Goal: Transaction & Acquisition: Obtain resource

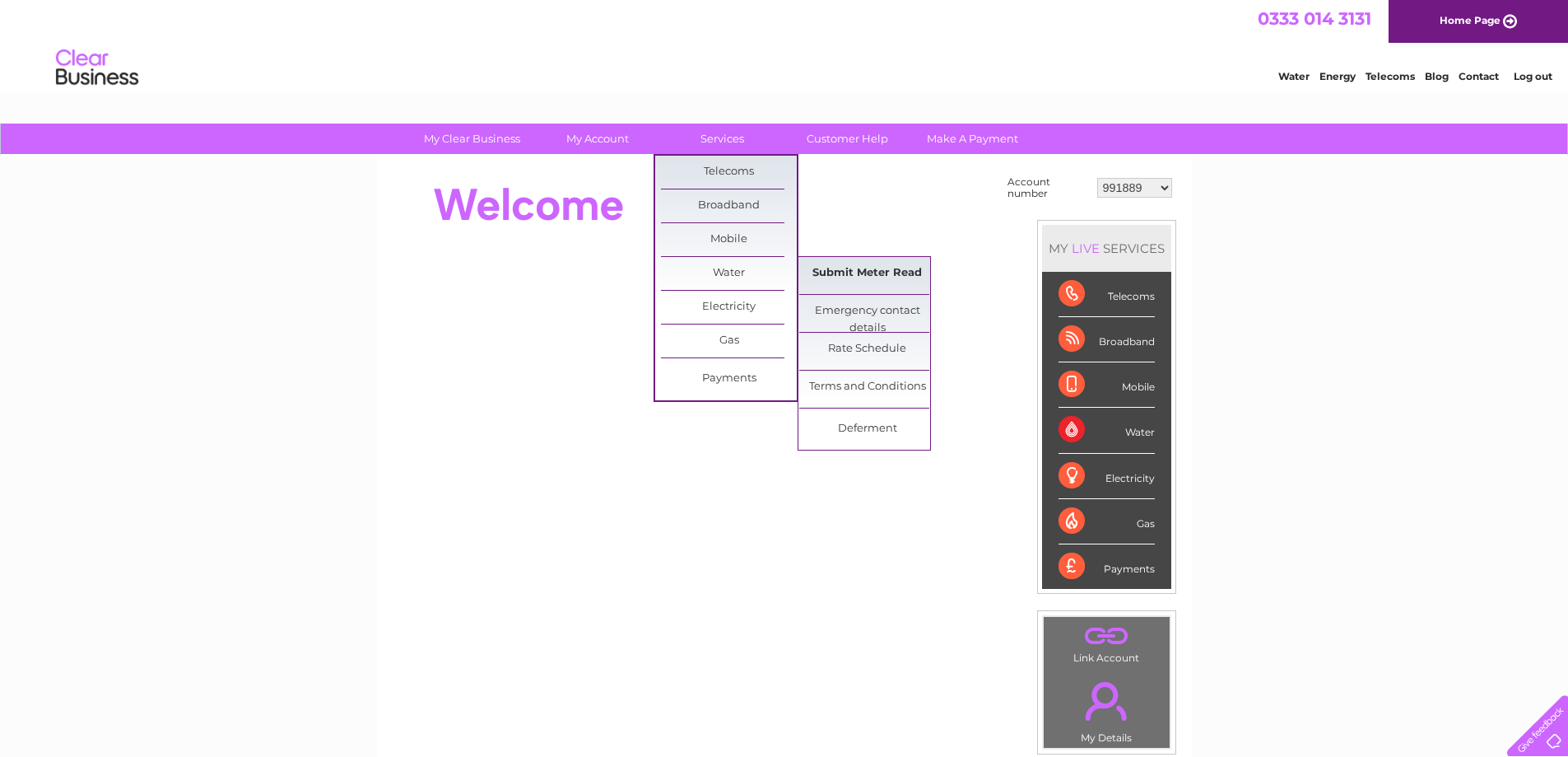
click at [848, 266] on link "Submit Meter Read" at bounding box center [867, 273] width 136 height 33
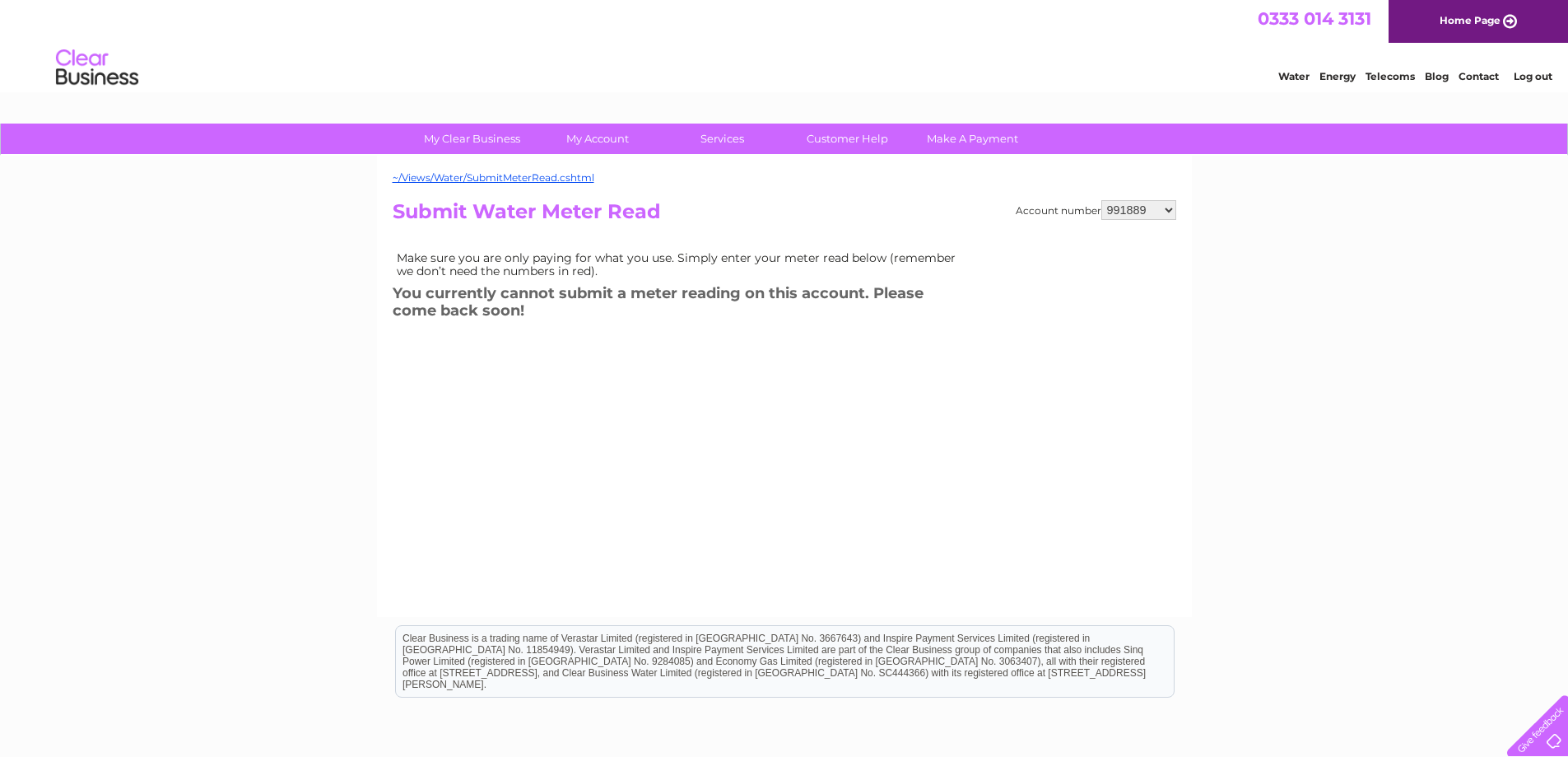
click at [1170, 206] on select "991889 30271834" at bounding box center [1138, 210] width 75 height 19
select select "30271834"
click at [1101, 201] on select "991889 30271834" at bounding box center [1138, 210] width 75 height 19
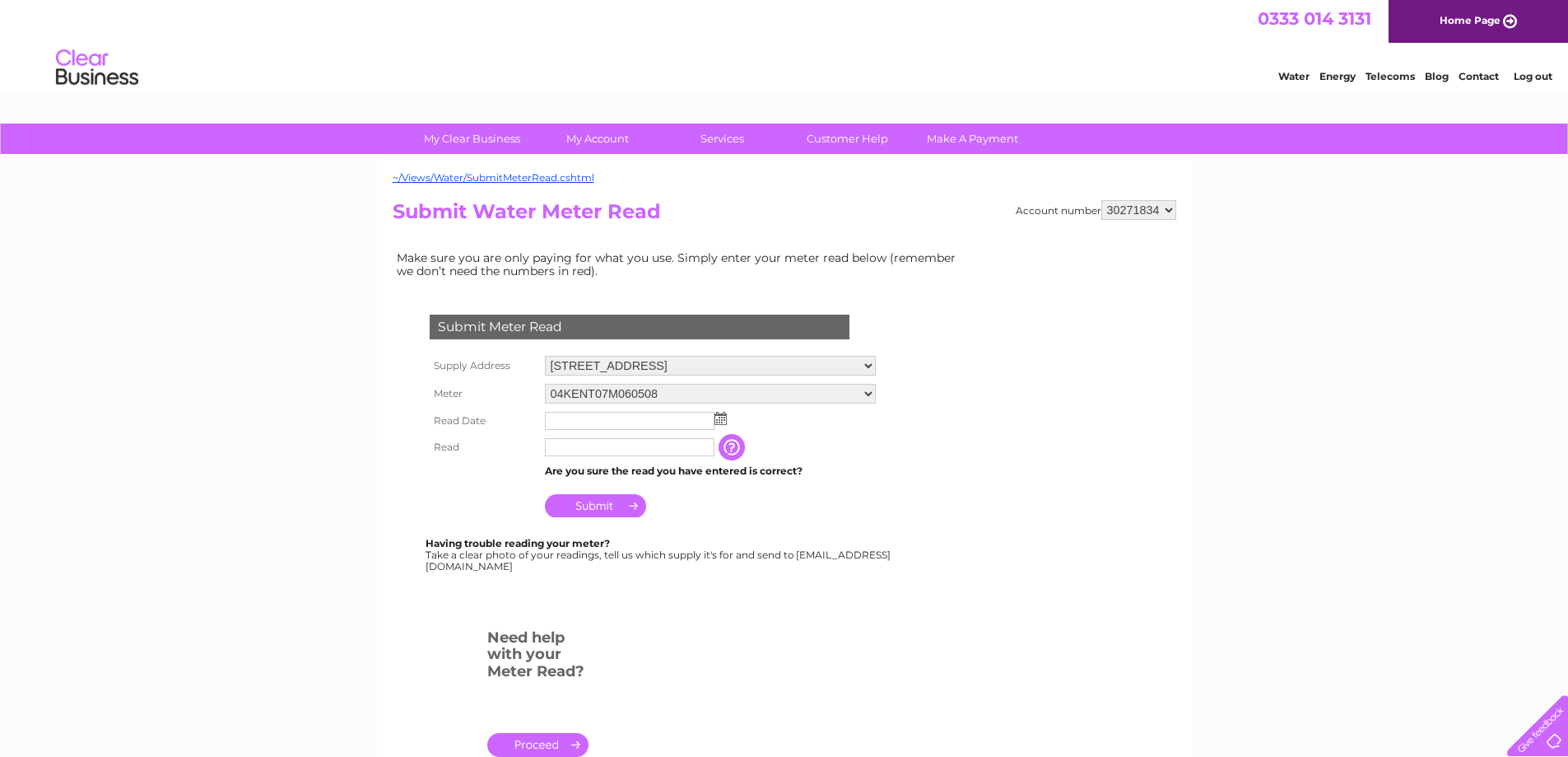
click at [867, 369] on select "[STREET_ADDRESS]" at bounding box center [710, 366] width 331 height 19
click at [545, 356] on select "5 Butlerfield Industrial Estate, Bonnyrigg, EH19 3JQ" at bounding box center [710, 367] width 331 height 21
click at [867, 395] on select "04KENT07M060508 08ELSTER-X17M330030" at bounding box center [710, 395] width 331 height 19
select select "416283"
click at [545, 383] on select "04KENT07M060508 08ELSTER-X17M330030" at bounding box center [710, 394] width 331 height 21
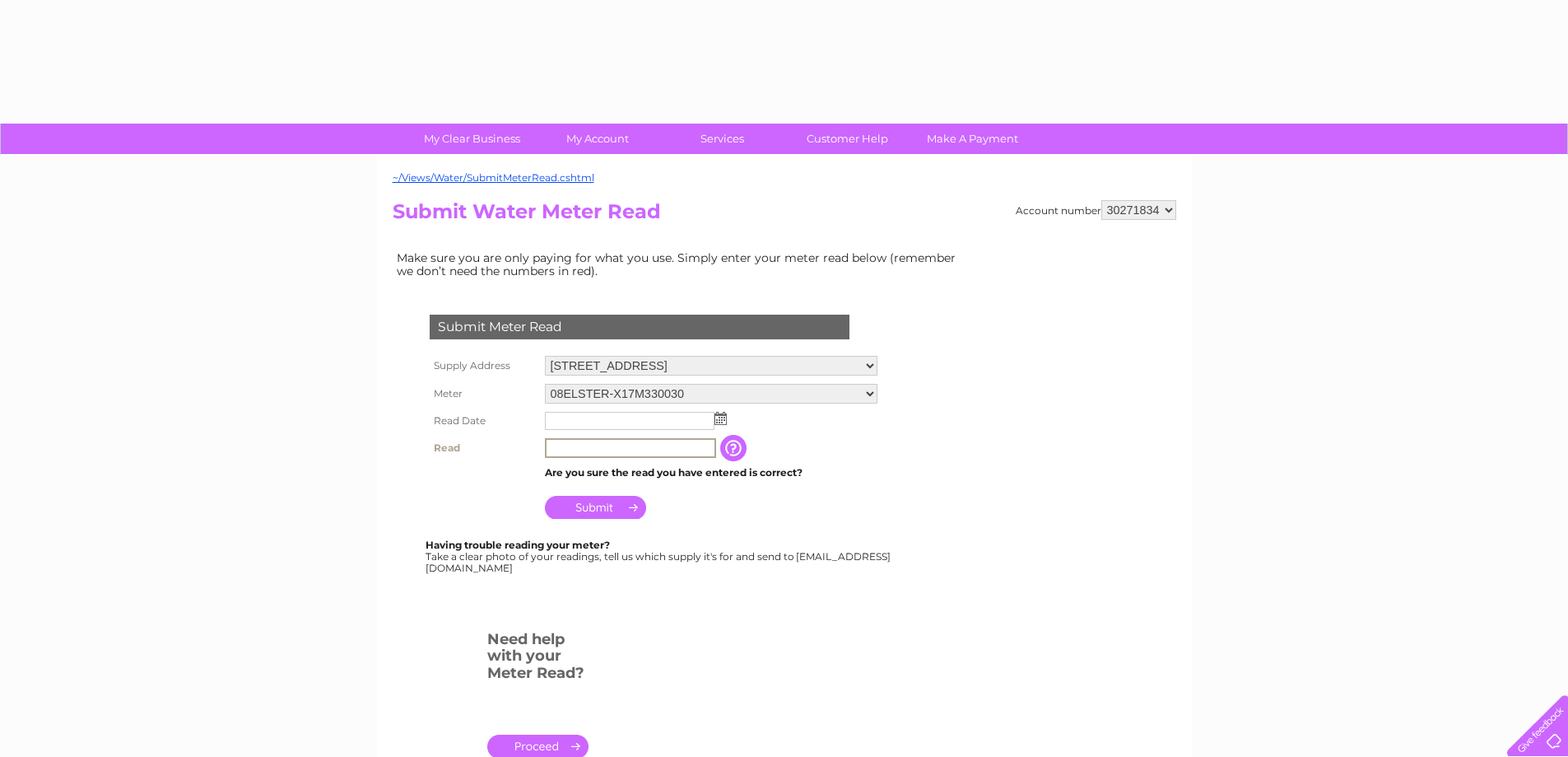
click at [656, 444] on input "text" at bounding box center [630, 448] width 171 height 19
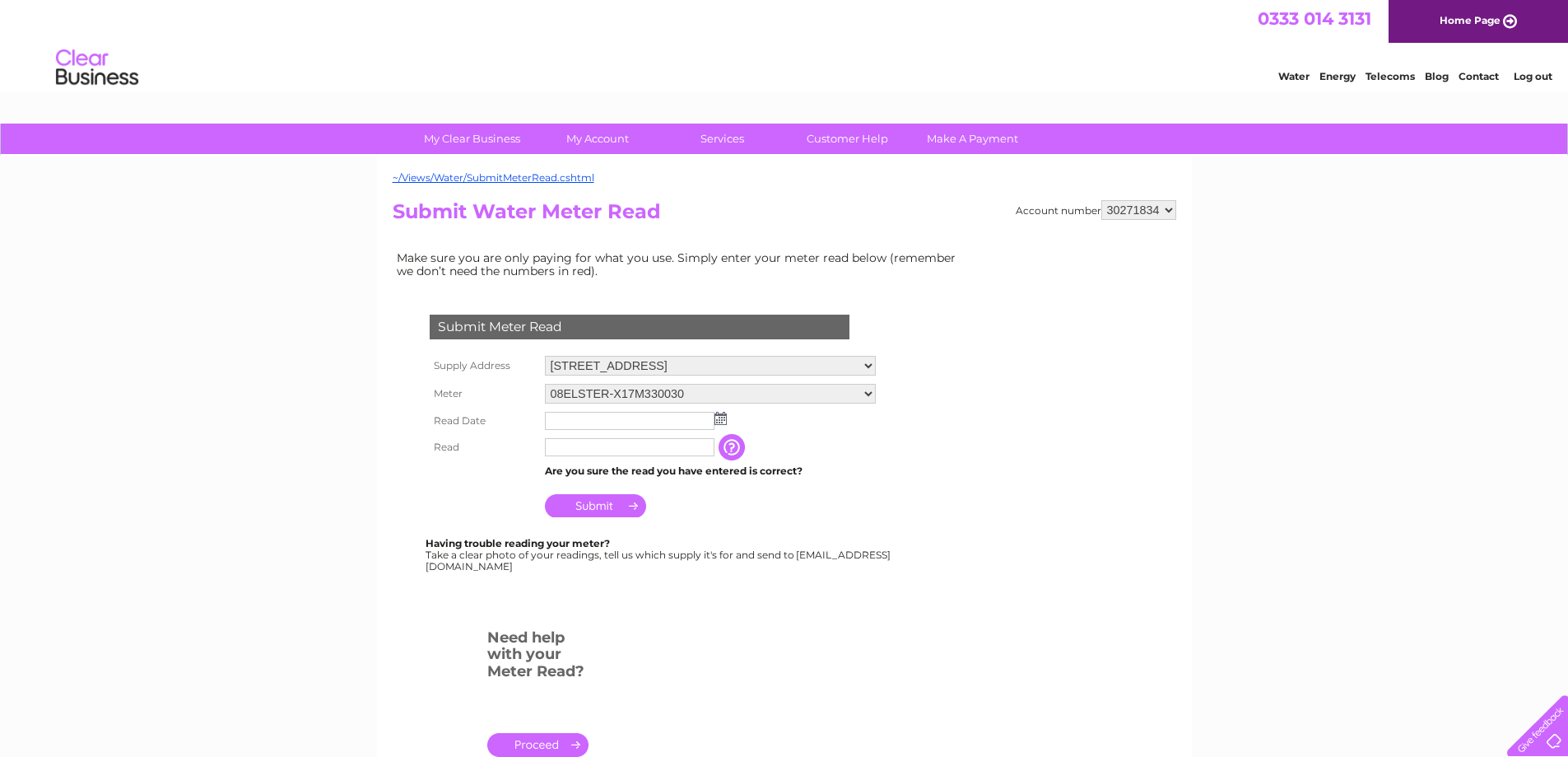
click at [801, 435] on td "The reading you have just taken from your water meter. Our records indicate you…" at bounding box center [813, 447] width 132 height 26
click at [868, 390] on select "04KENT07M060508 08ELSTER-X17M330030" at bounding box center [710, 394] width 331 height 21
select select "320756"
click at [545, 383] on select "04KENT07M060508 08ELSTER-X17M330030" at bounding box center [710, 394] width 331 height 21
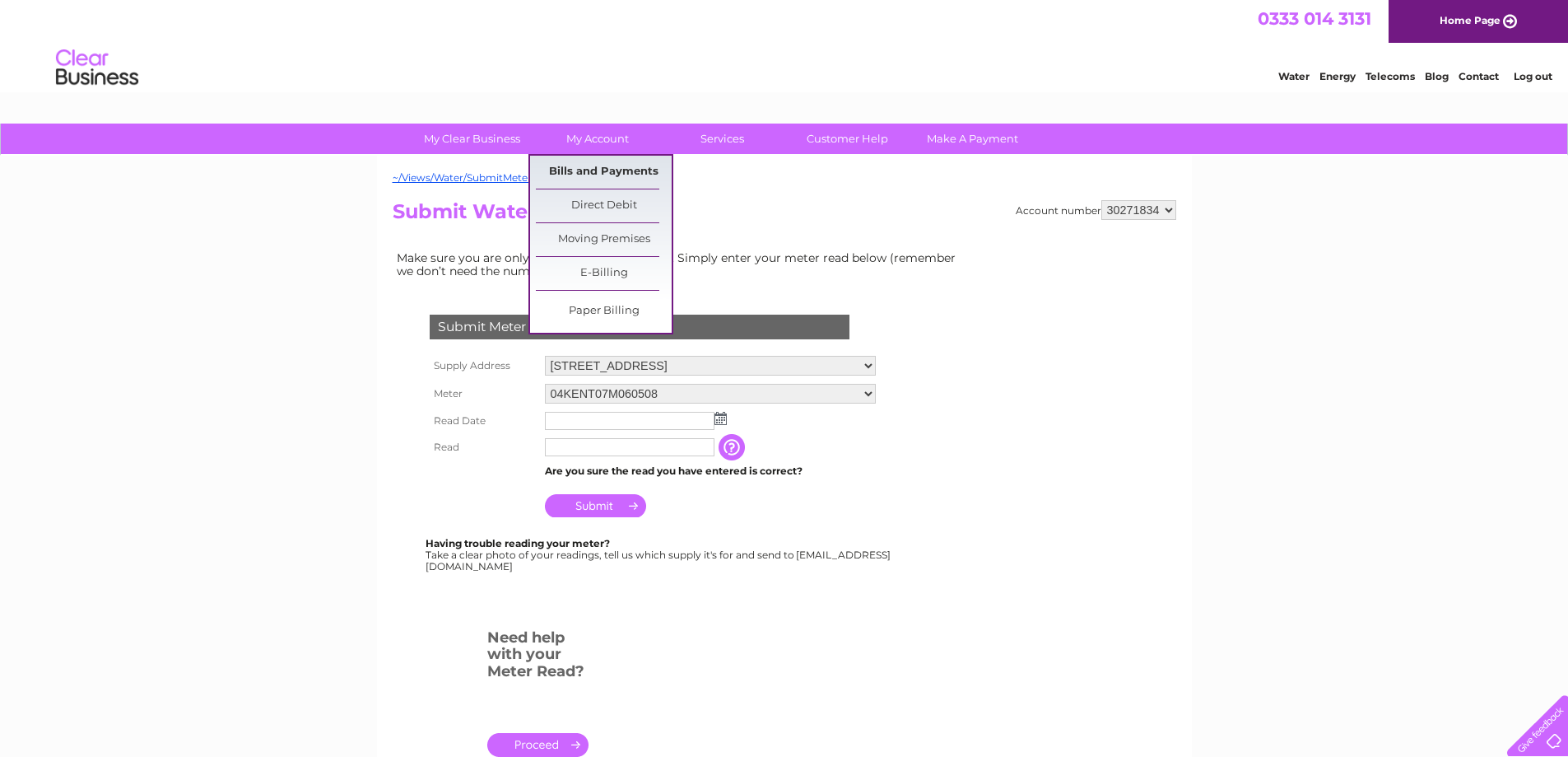
click at [600, 166] on link "Bills and Payments" at bounding box center [604, 171] width 136 height 33
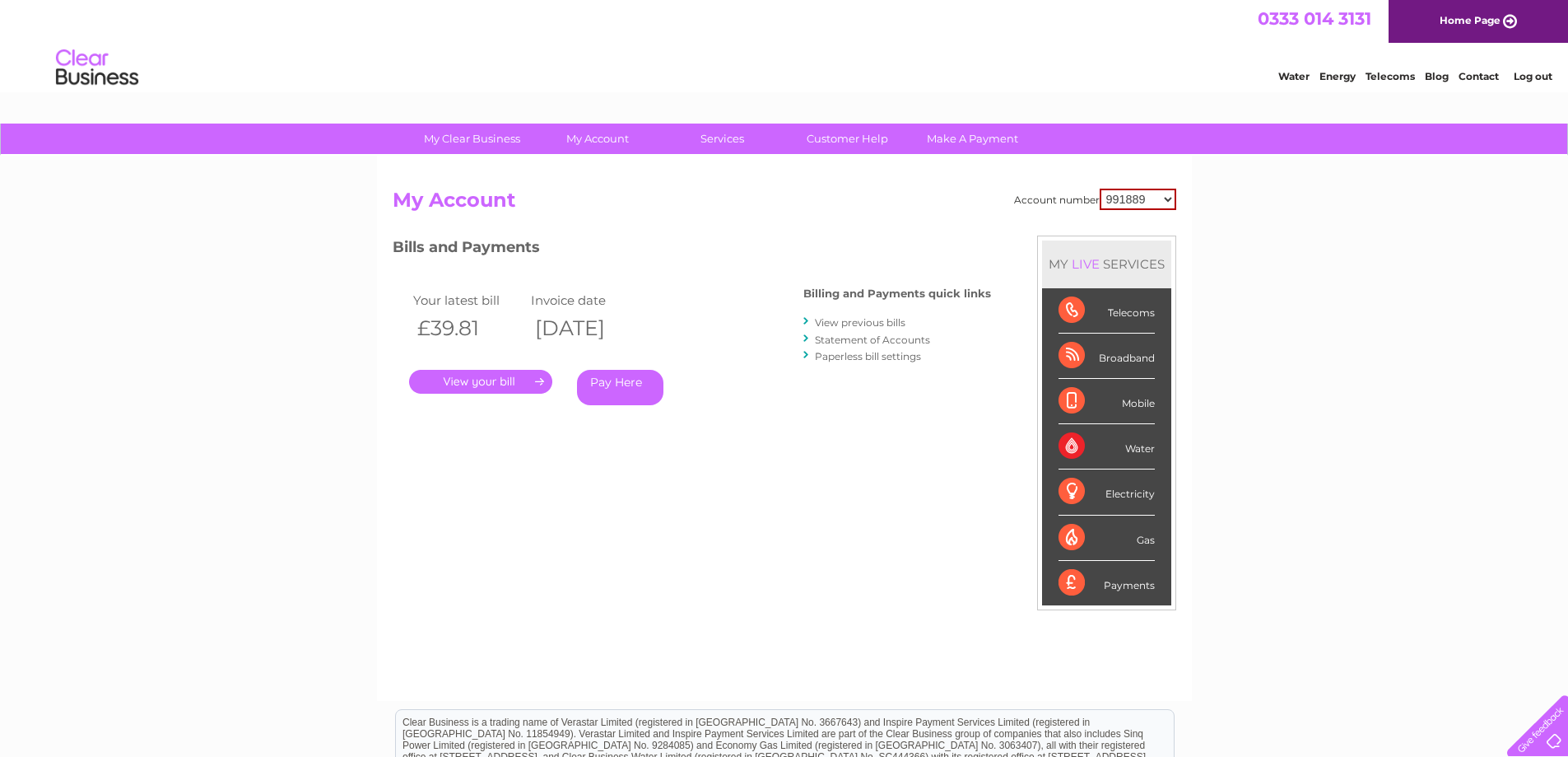
click at [1169, 199] on select "991889 30271834" at bounding box center [1137, 199] width 77 height 21
select select "30271834"
click at [1099, 188] on select "991889 30271834" at bounding box center [1137, 199] width 77 height 21
click at [1166, 198] on select "991889 30271834" at bounding box center [1138, 198] width 75 height 19
select select "991889"
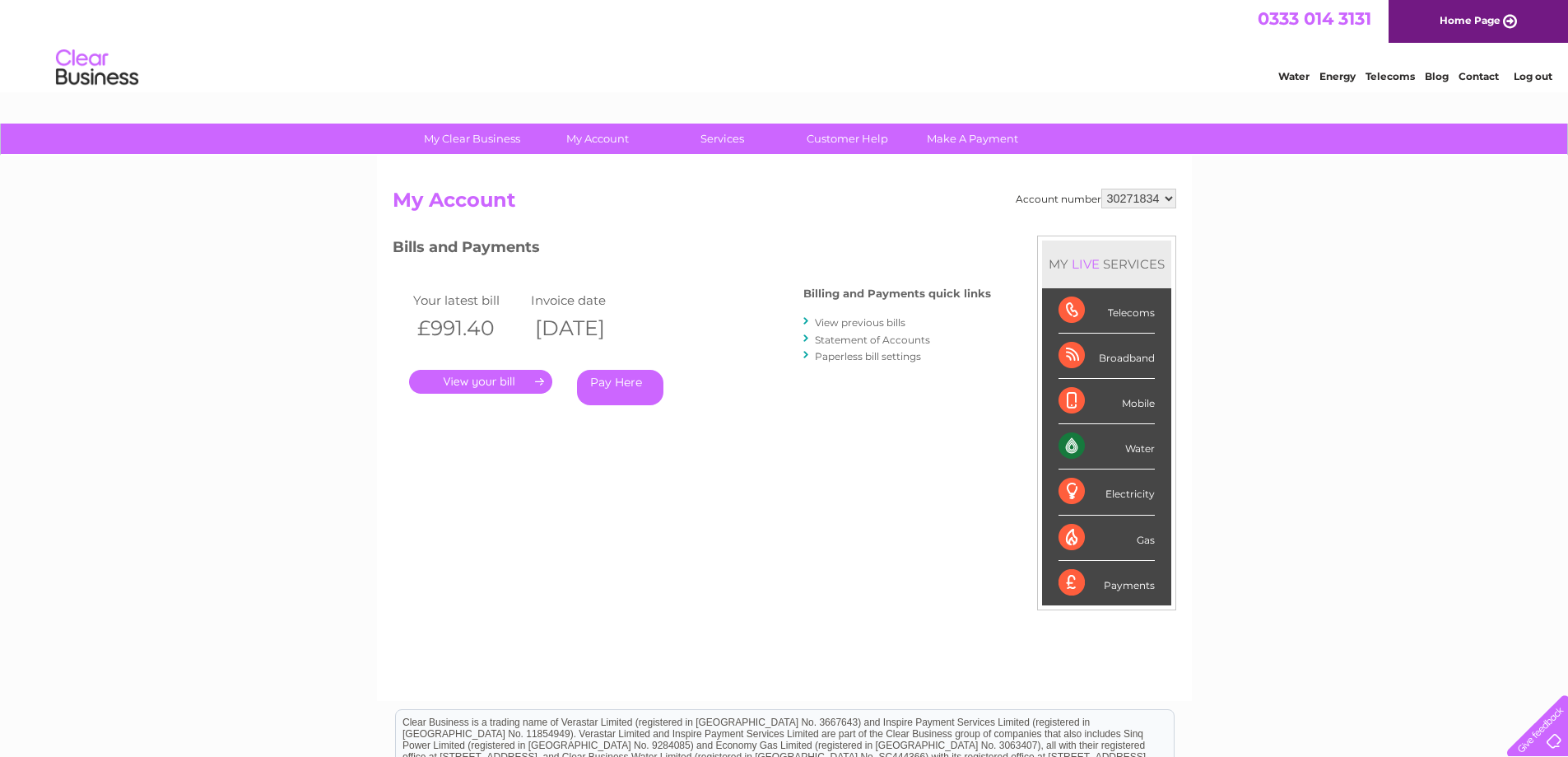
click at [1101, 188] on select "991889 30271834" at bounding box center [1138, 198] width 75 height 19
click at [843, 321] on link "View previous bills" at bounding box center [860, 322] width 91 height 12
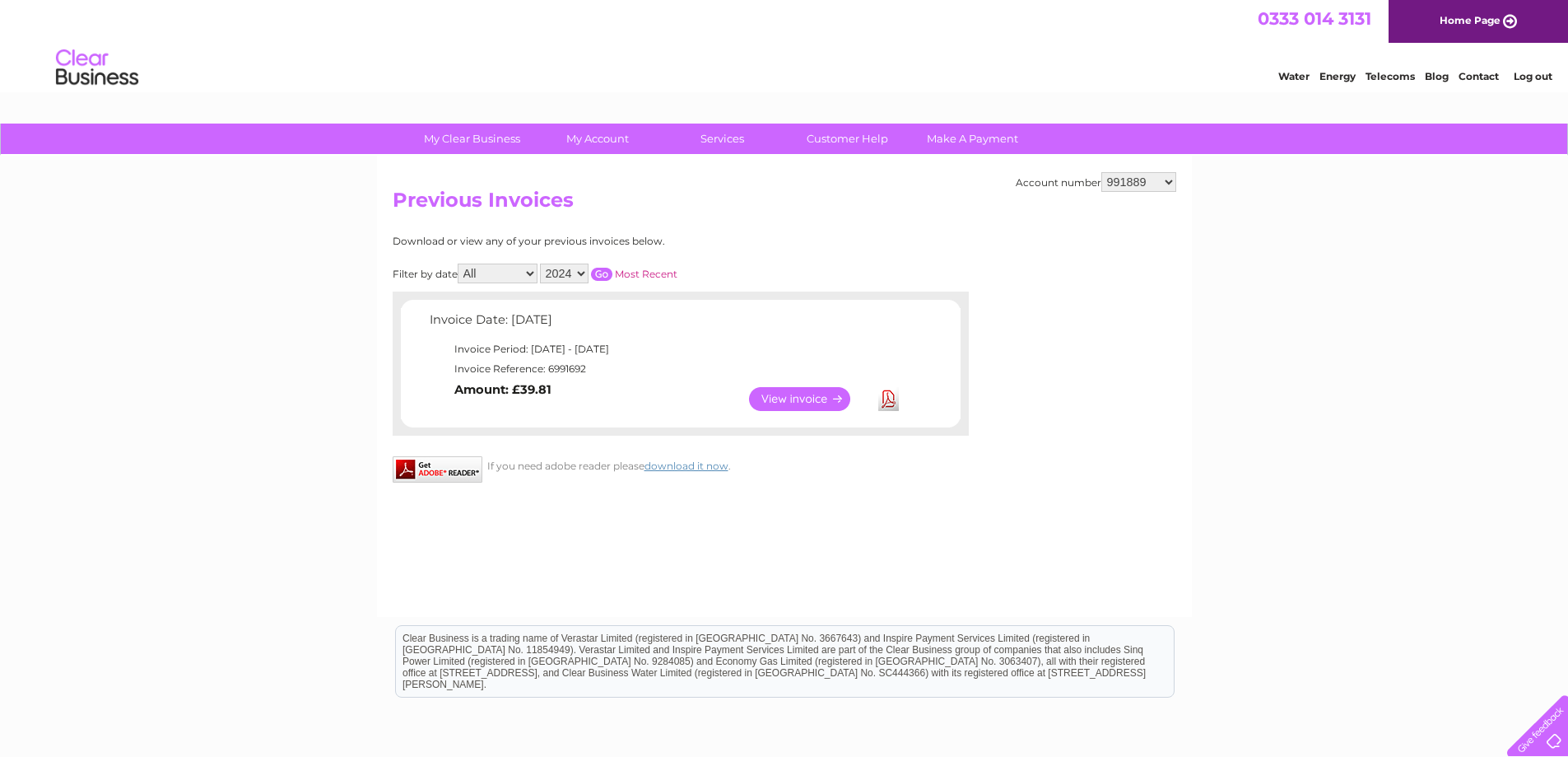
click at [788, 403] on link "View" at bounding box center [809, 398] width 121 height 24
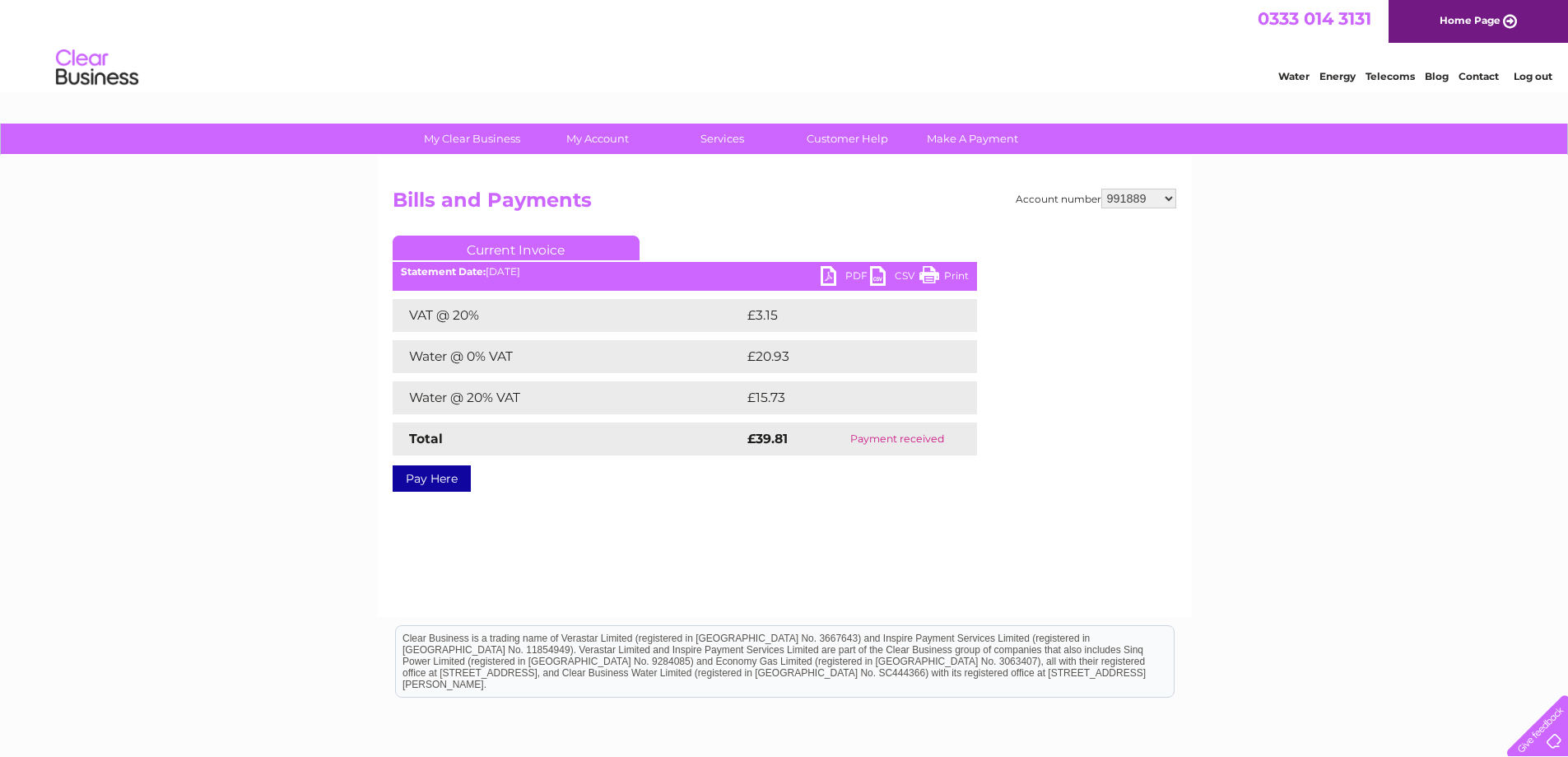
click at [853, 276] on link "PDF" at bounding box center [845, 277] width 49 height 24
click at [851, 276] on link "PDF" at bounding box center [845, 277] width 49 height 24
click at [1187, 468] on div "Account number 991889 30271834 Bills and Payments Current Invoice PDF CSV Print" at bounding box center [784, 386] width 815 height 461
click at [1166, 195] on select "991889 30271834" at bounding box center [1138, 198] width 75 height 19
click at [1101, 188] on select "991889 30271834" at bounding box center [1138, 198] width 75 height 19
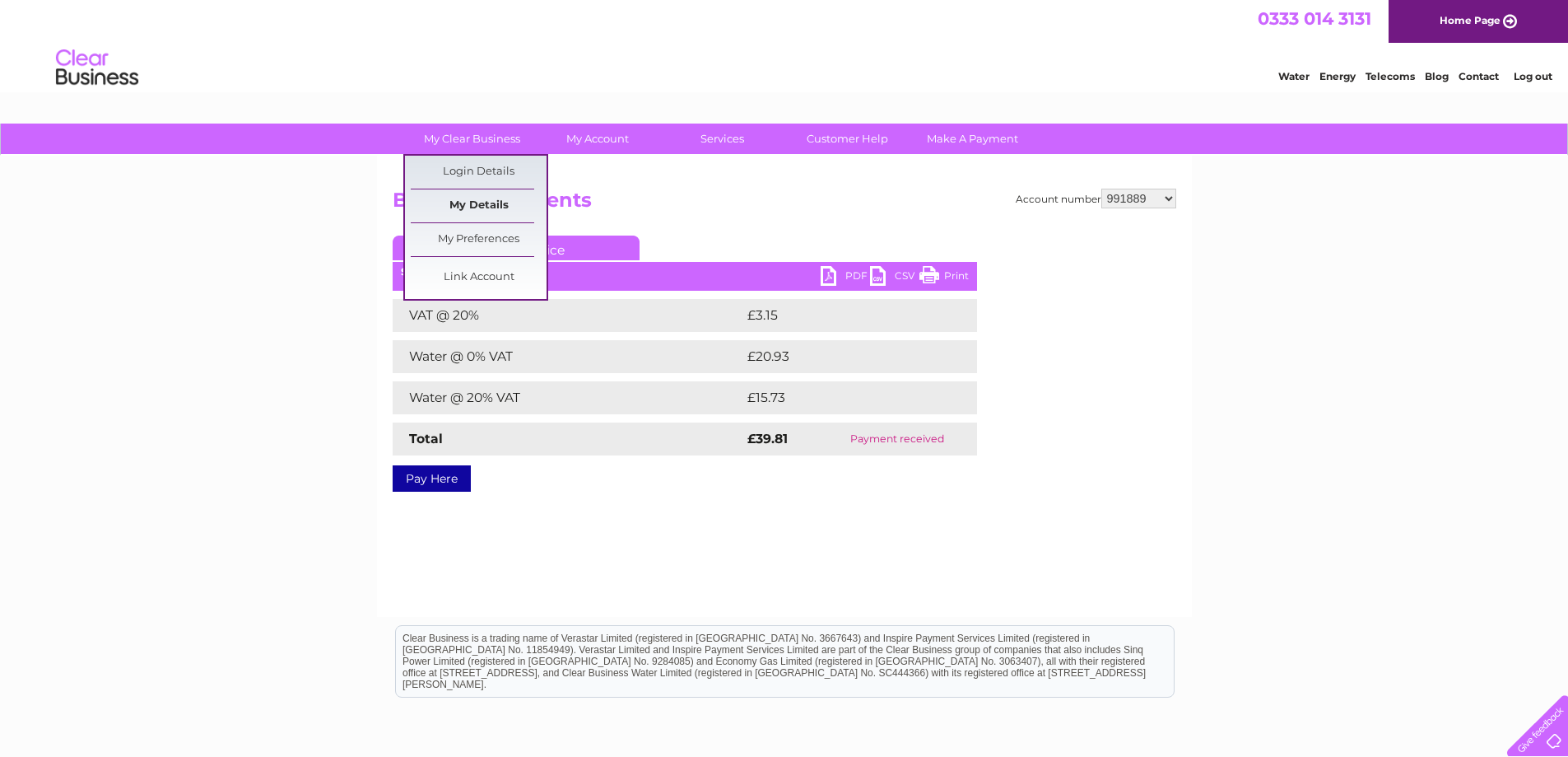
click at [476, 197] on link "My Details" at bounding box center [479, 205] width 136 height 33
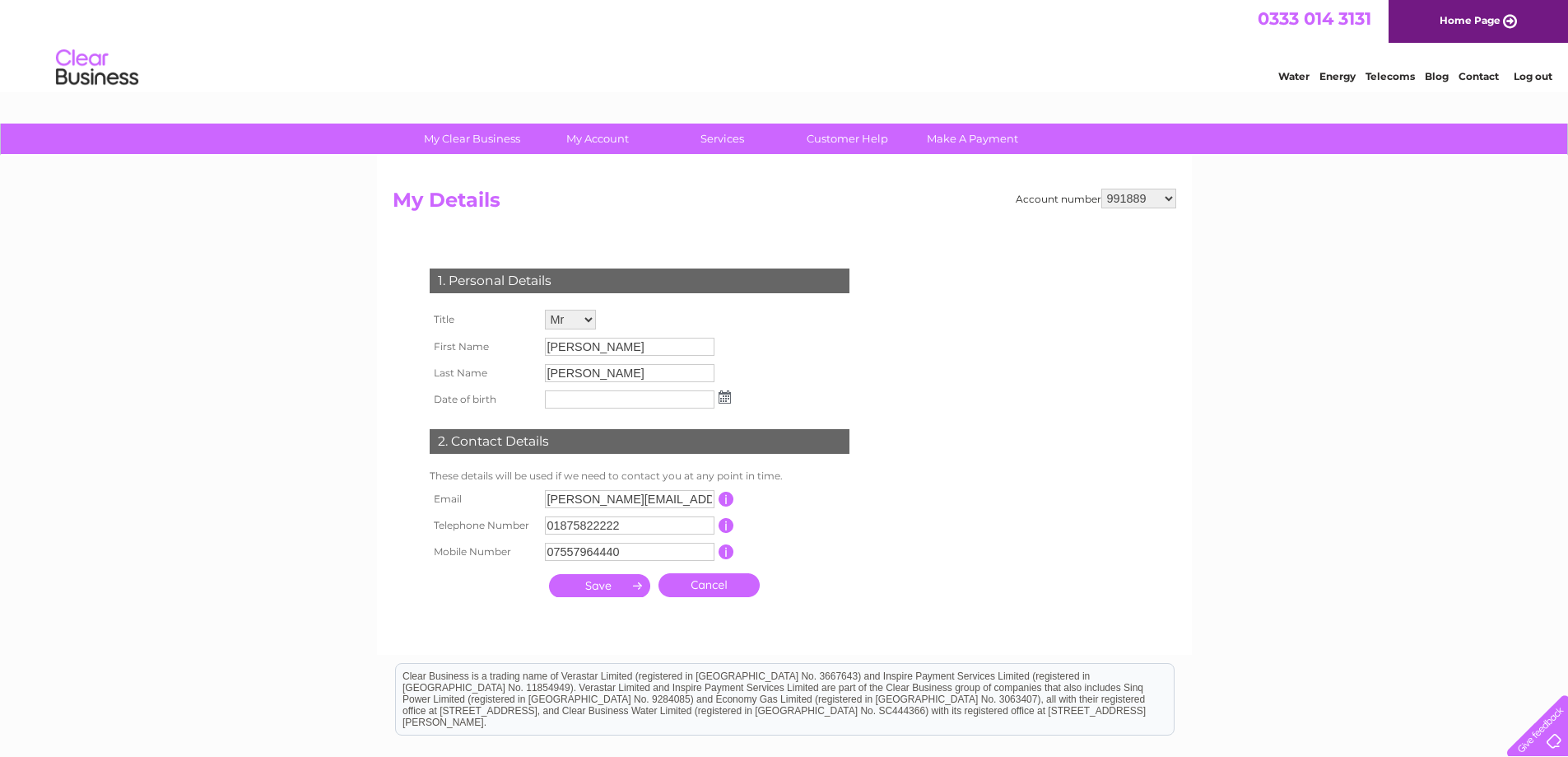
click at [1172, 201] on select "991889 30271834" at bounding box center [1138, 198] width 75 height 19
select select "30271834"
click at [1101, 188] on select "991889 30271834" at bounding box center [1138, 198] width 75 height 19
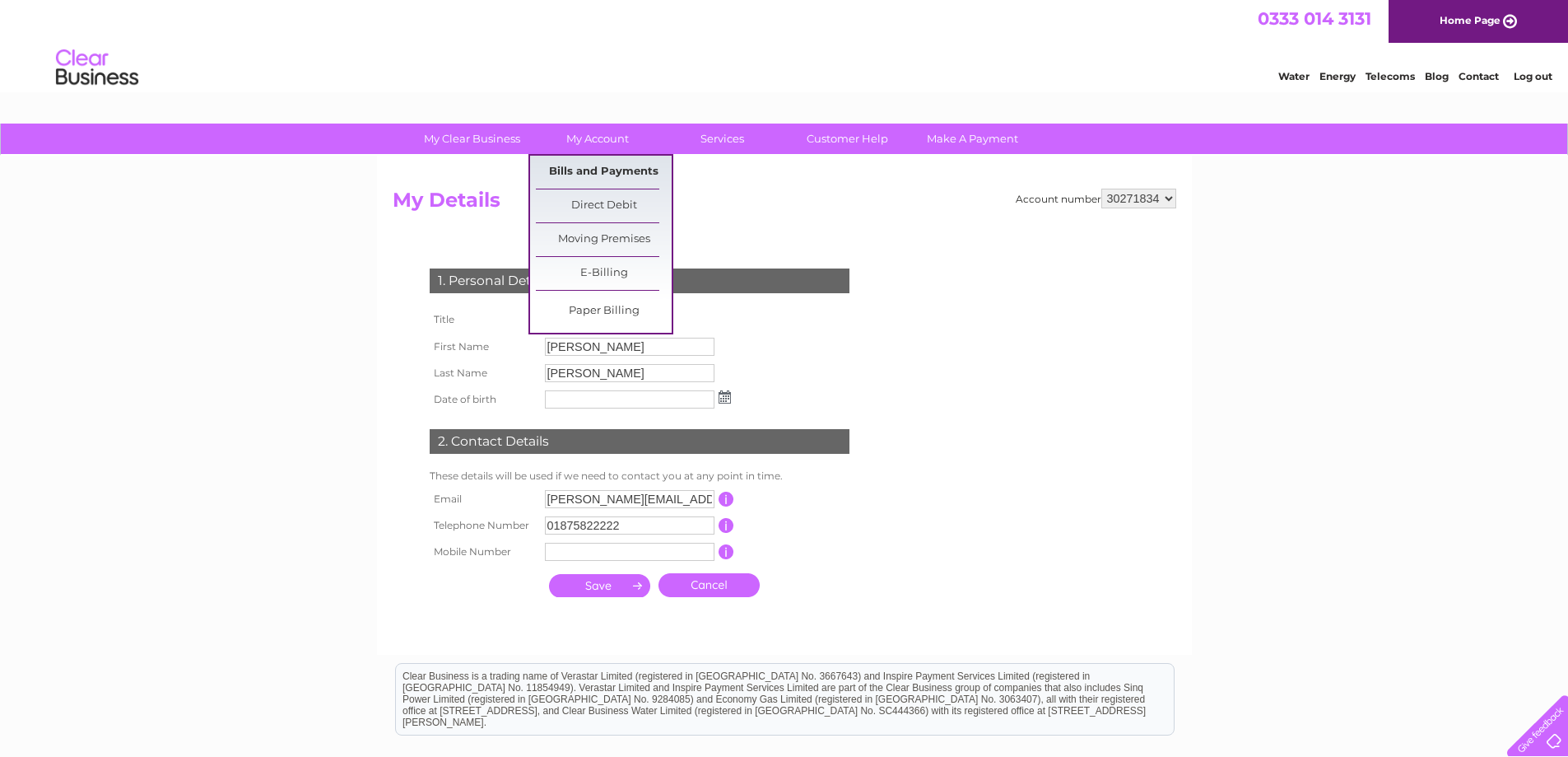
click at [599, 167] on link "Bills and Payments" at bounding box center [604, 171] width 136 height 33
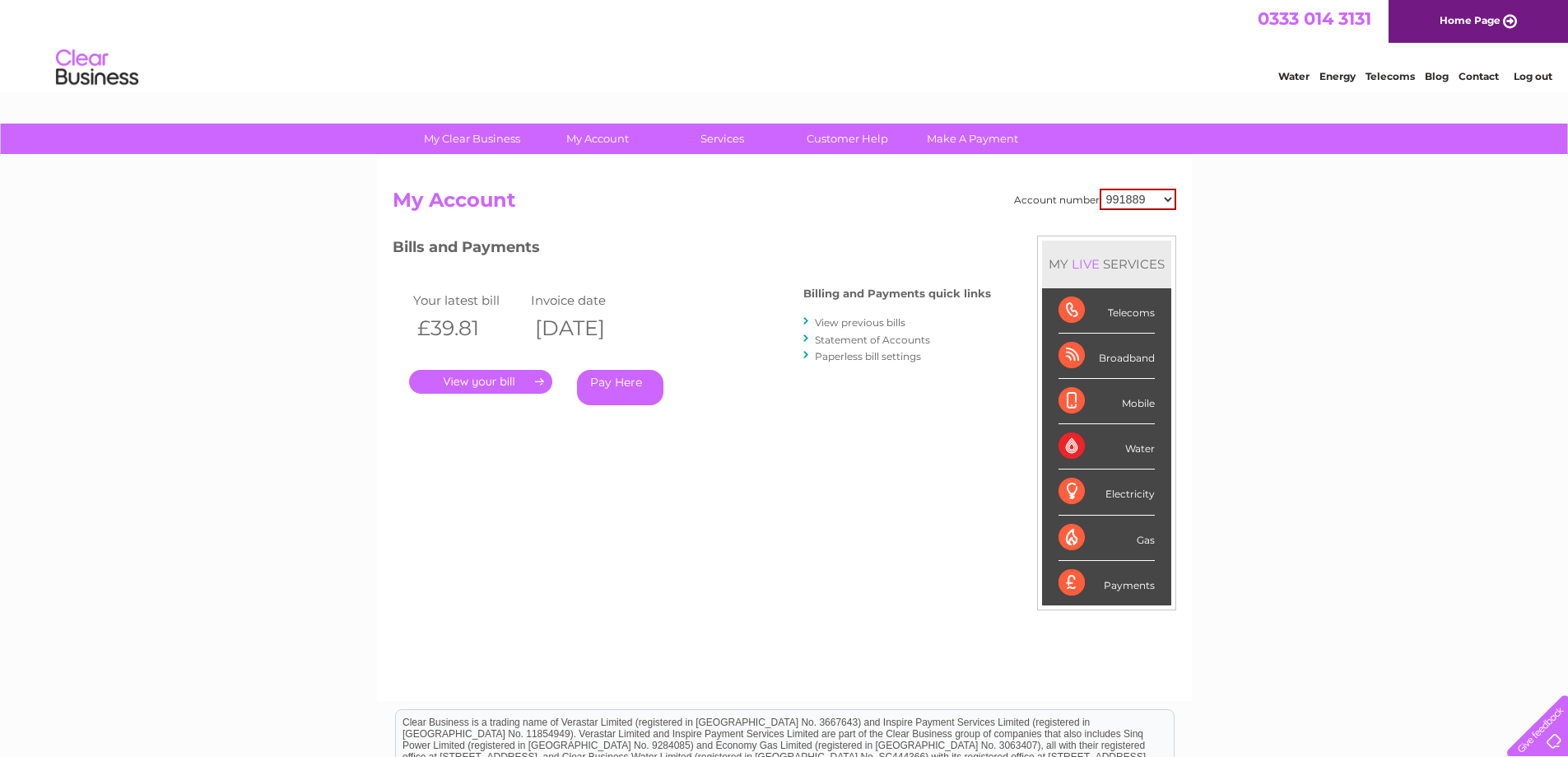
click at [867, 322] on link "View previous bills" at bounding box center [860, 322] width 91 height 12
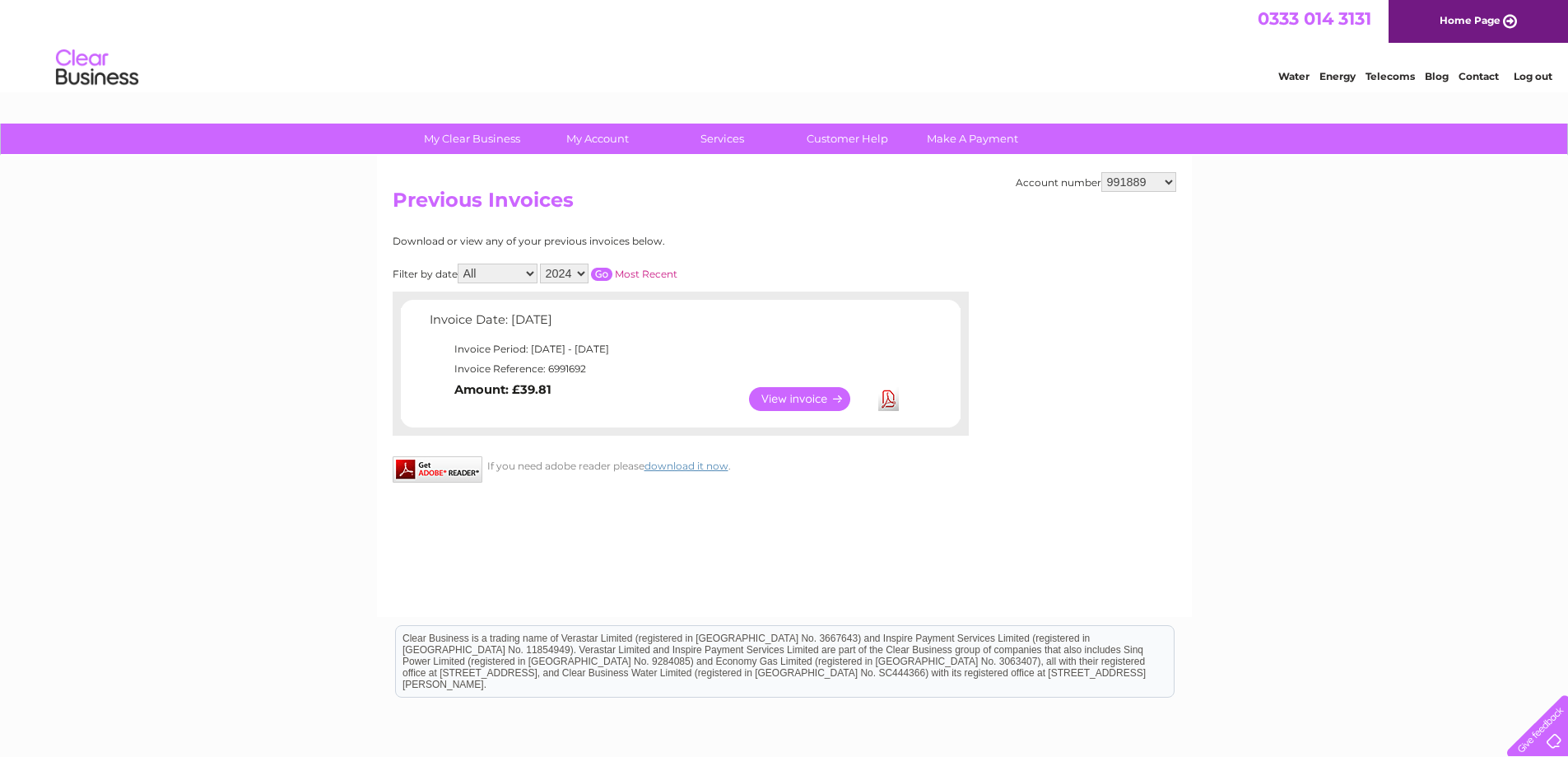
click at [581, 275] on select "2024 2023 2022 2021" at bounding box center [563, 273] width 49 height 19
select select "2023"
click at [541, 263] on select "2024 2023 2022 2021" at bounding box center [563, 273] width 49 height 19
click at [604, 273] on input "button" at bounding box center [601, 274] width 21 height 13
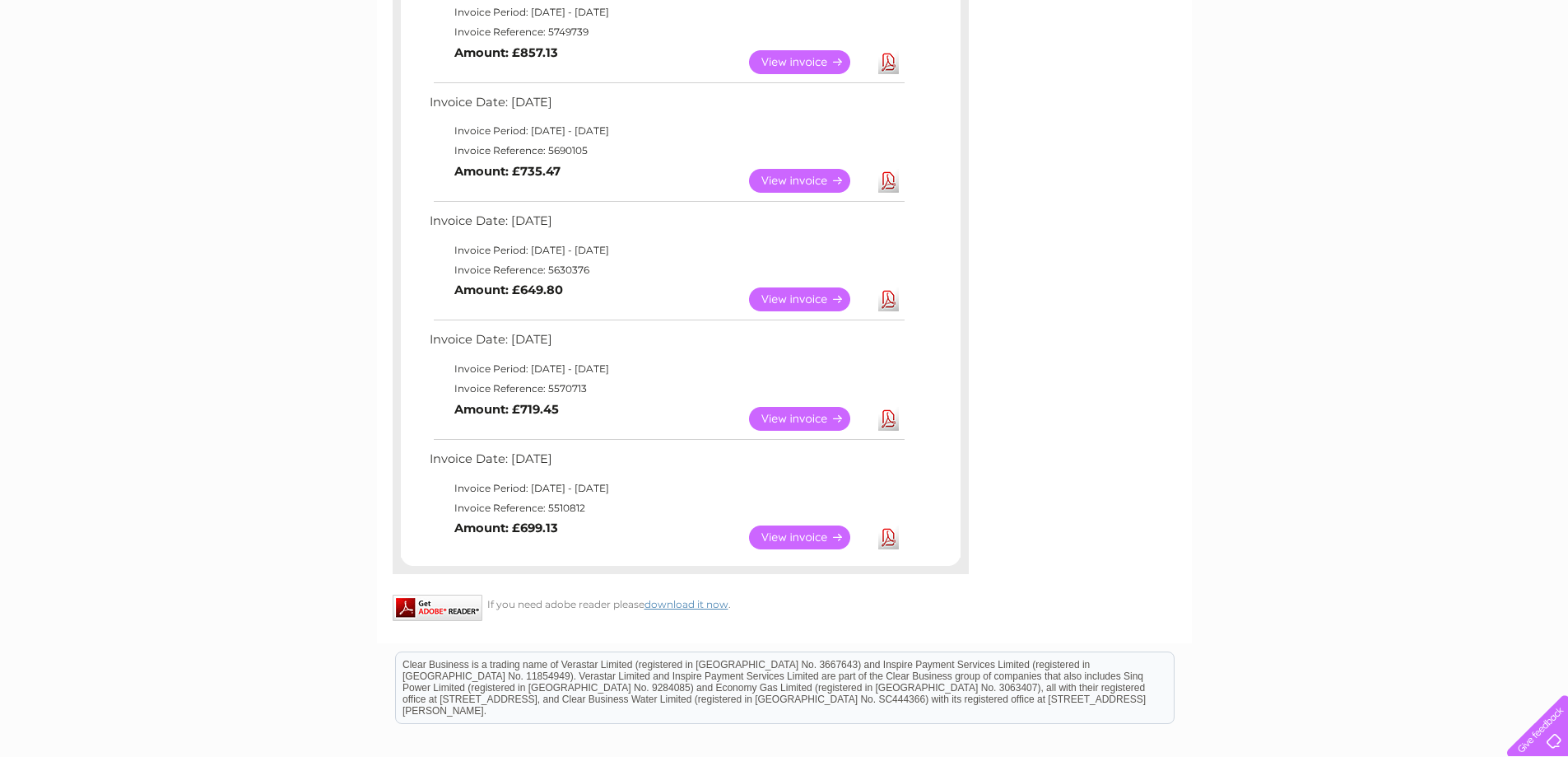
scroll to position [576, 0]
click at [787, 538] on link "View" at bounding box center [809, 535] width 121 height 24
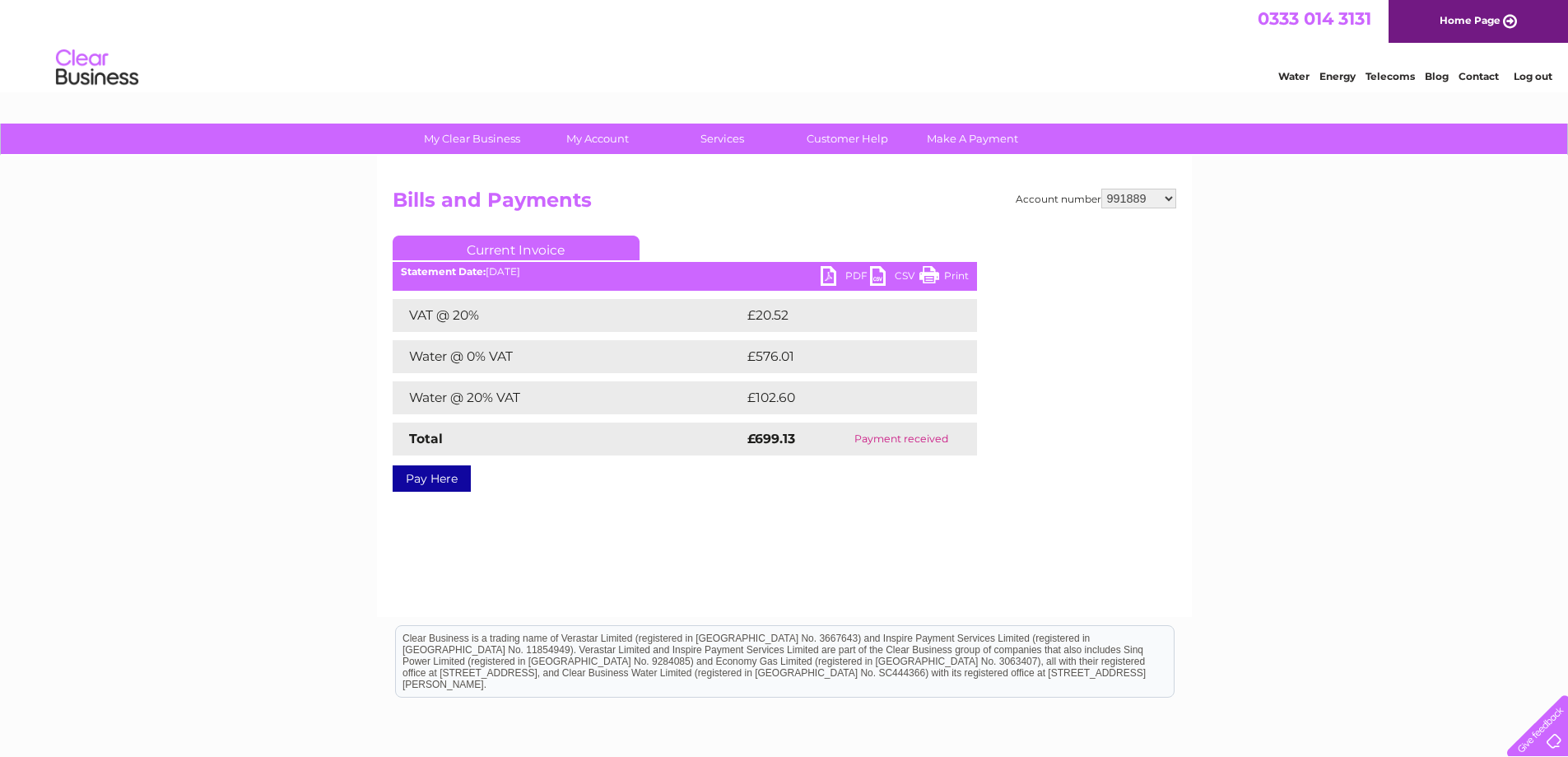
click at [833, 273] on link "PDF" at bounding box center [845, 277] width 49 height 24
click at [848, 269] on link "PDF" at bounding box center [845, 277] width 49 height 24
click at [847, 279] on link "PDF" at bounding box center [845, 277] width 49 height 24
click at [1528, 71] on link "Log out" at bounding box center [1533, 76] width 39 height 12
